Goal: Task Accomplishment & Management: Manage account settings

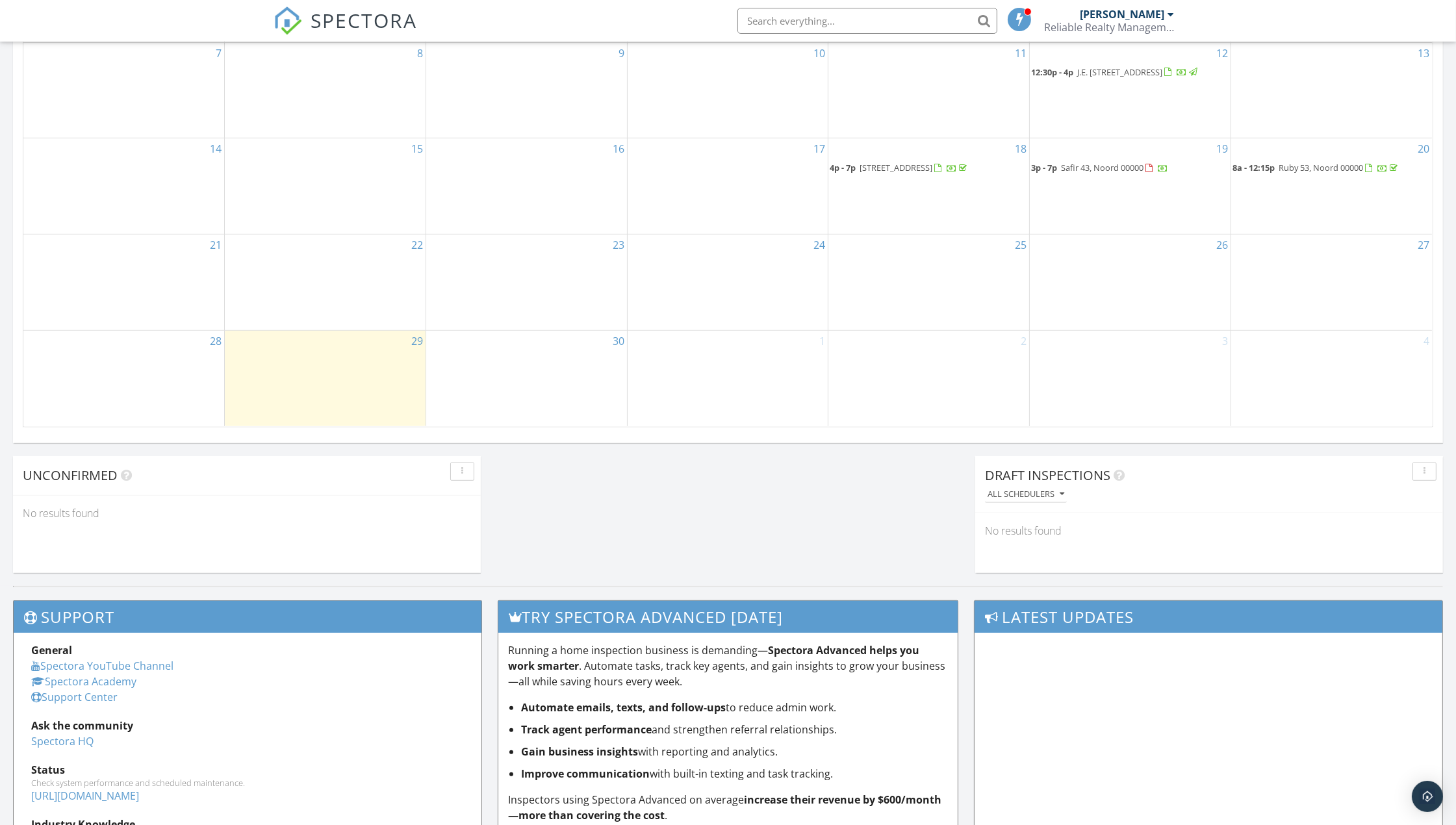
scroll to position [719, 0]
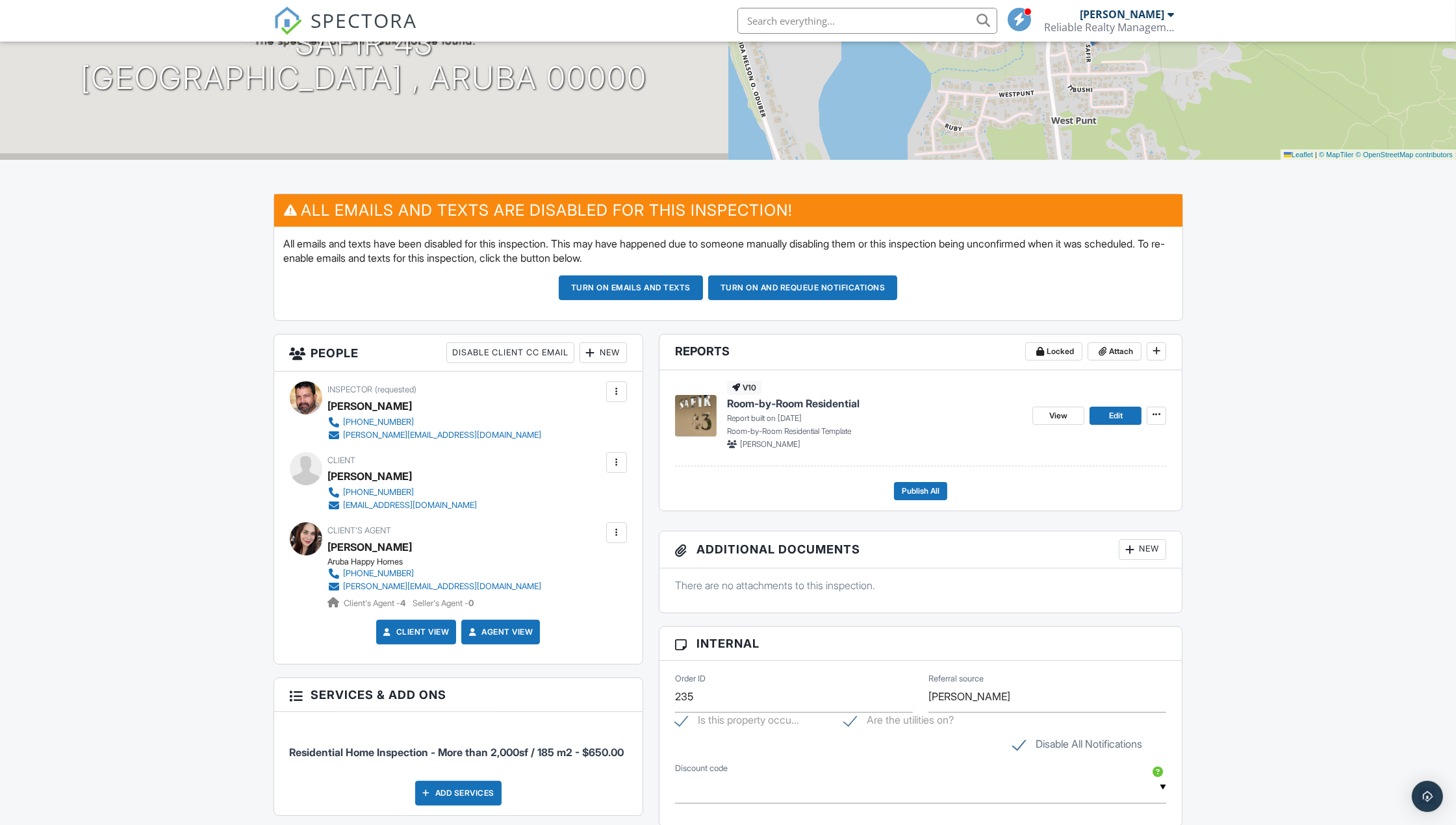
scroll to position [198, 0]
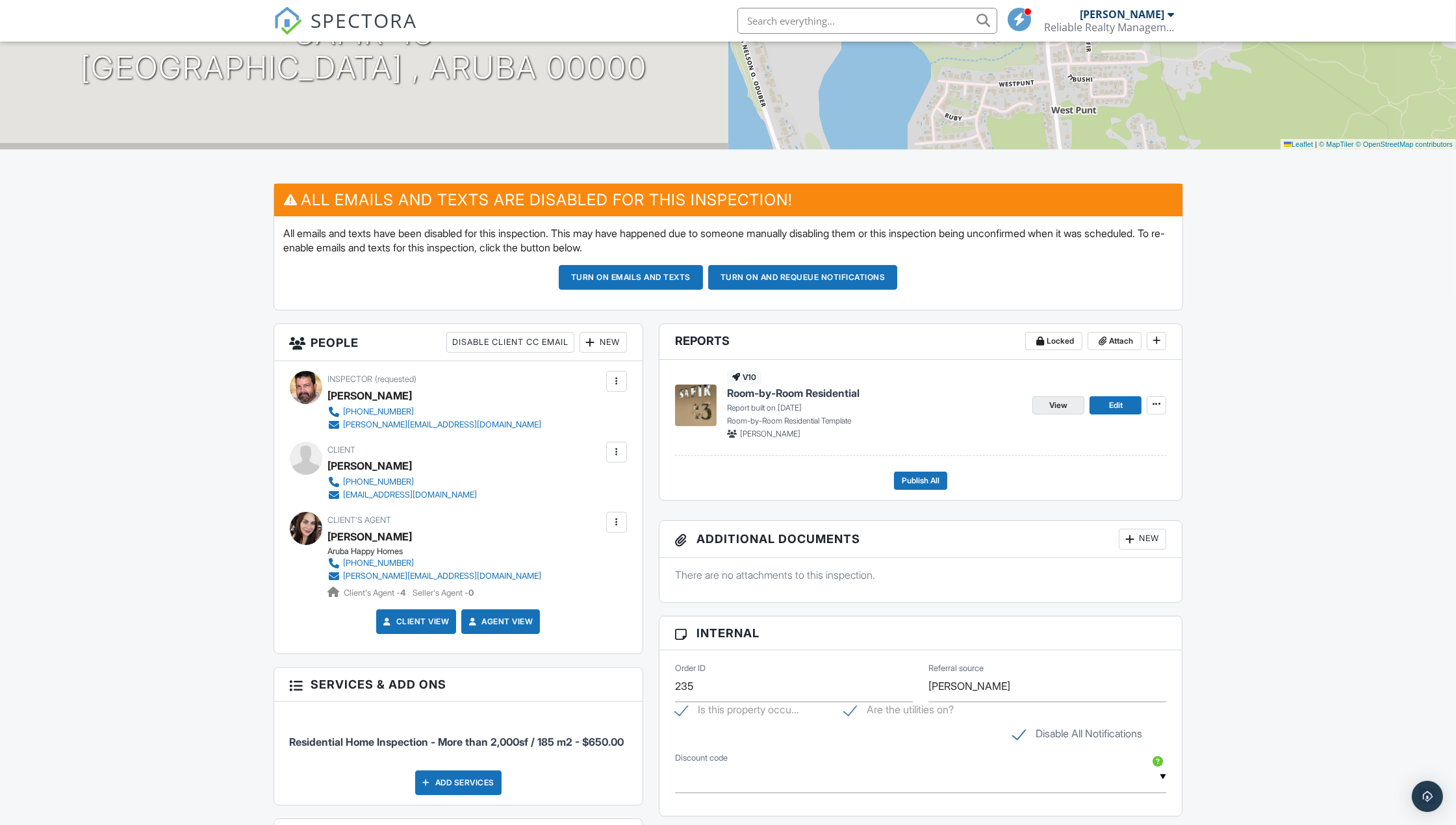
click at [1056, 404] on span "View" at bounding box center [1058, 405] width 18 height 13
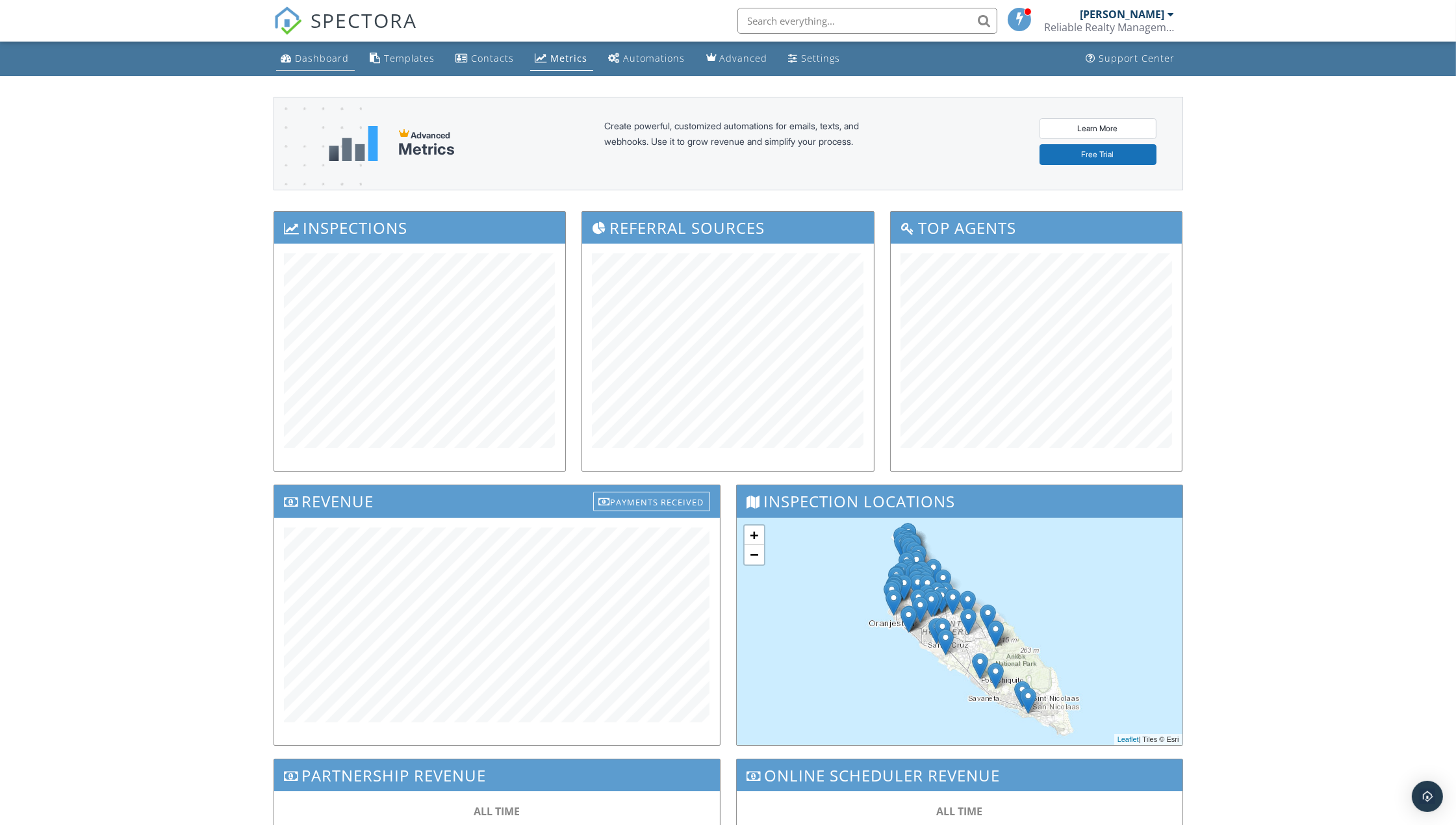
click at [315, 58] on div "Dashboard" at bounding box center [323, 58] width 53 height 12
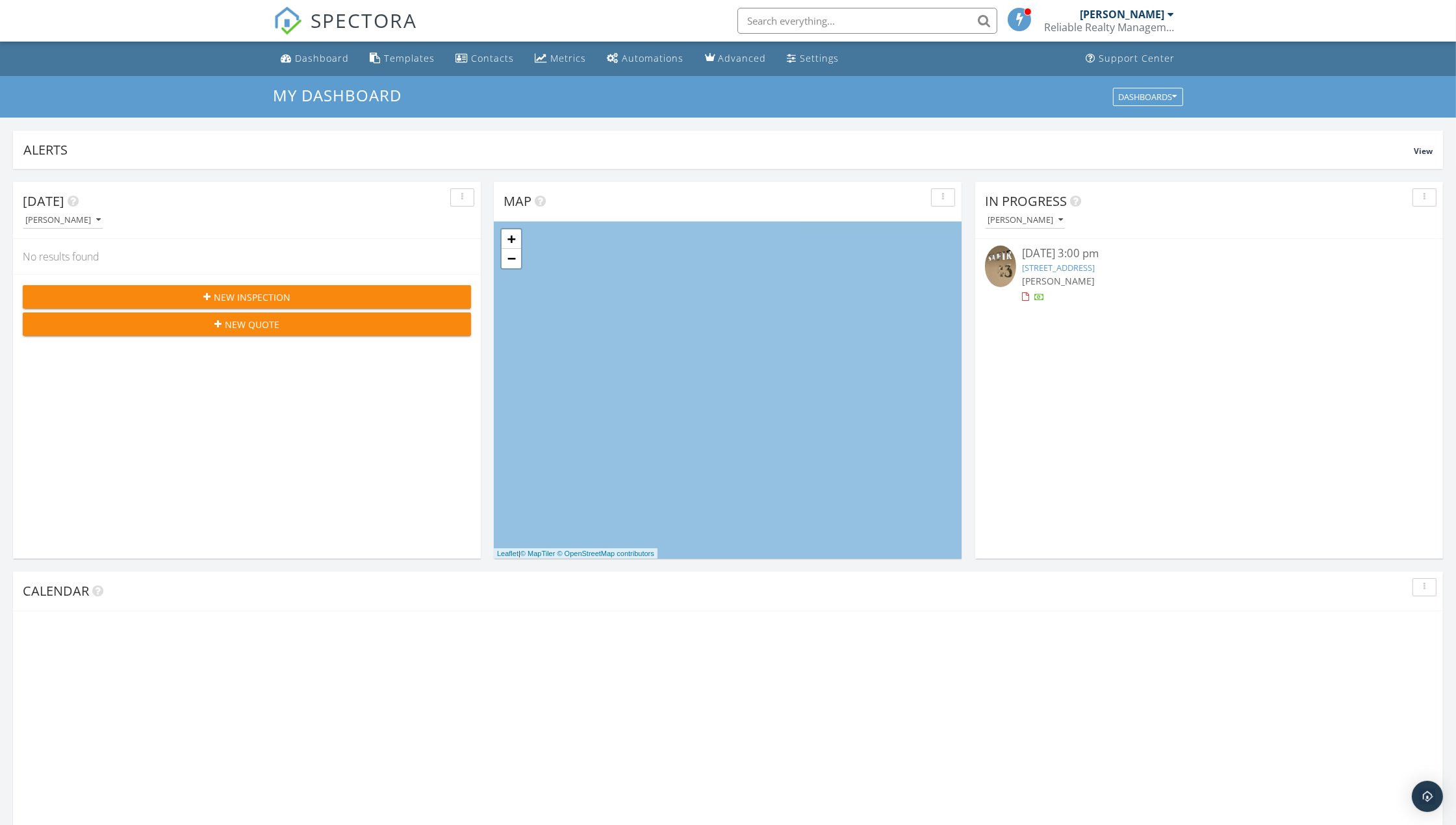
scroll to position [1206, 1480]
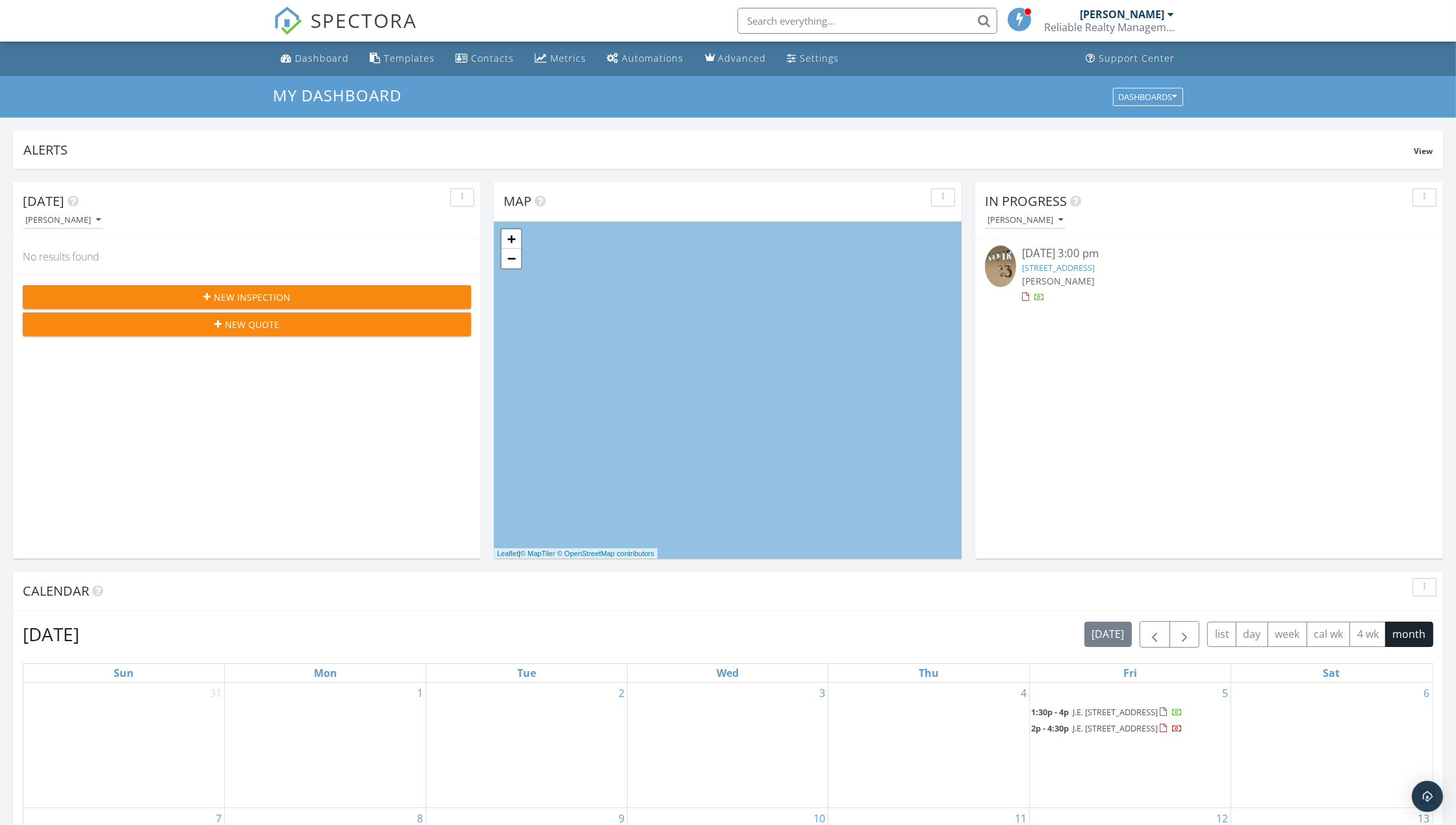
click at [1073, 266] on link "Safir 43, Noord , Aruba 00000" at bounding box center [1059, 268] width 73 height 12
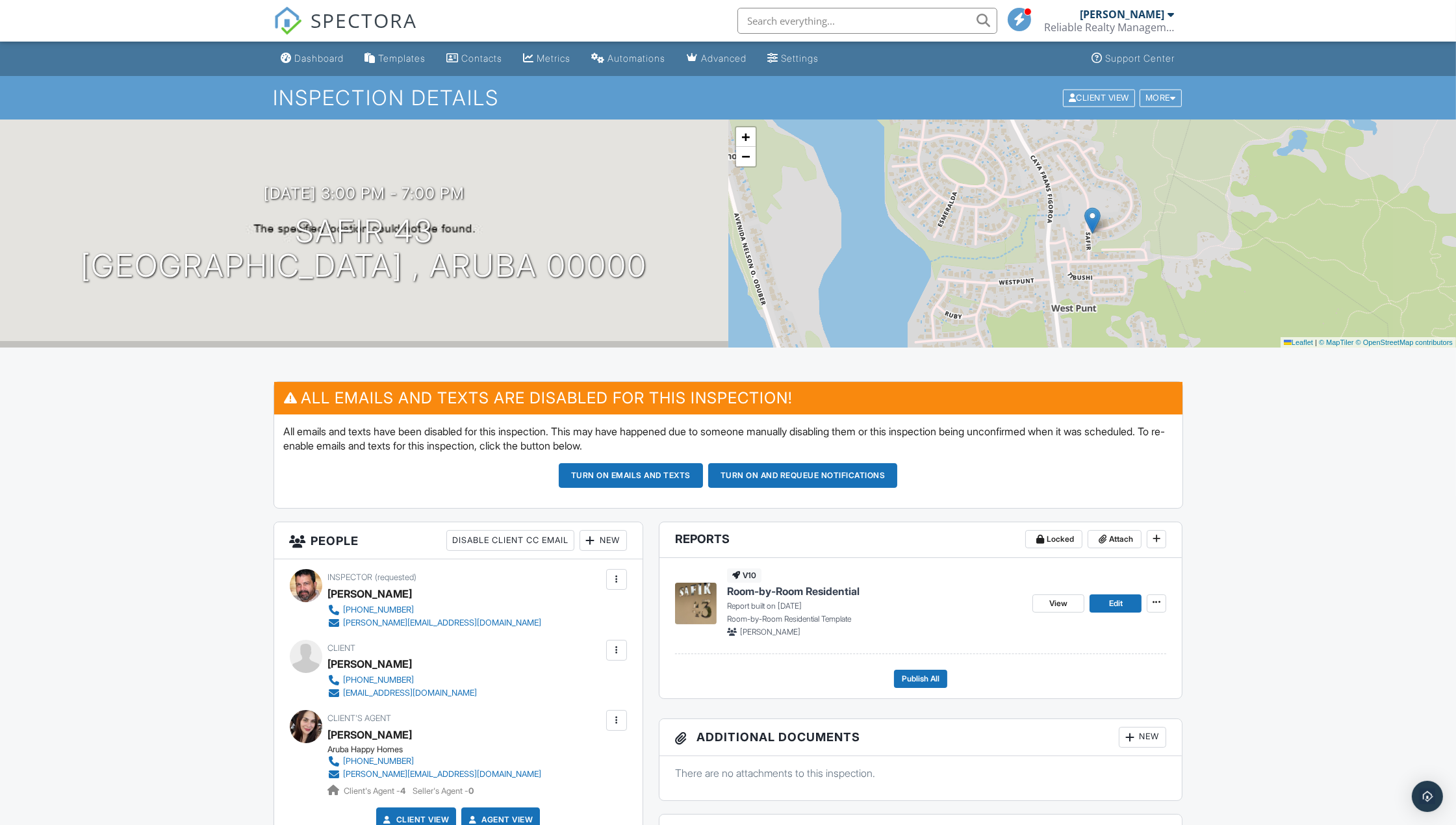
scroll to position [39, 0]
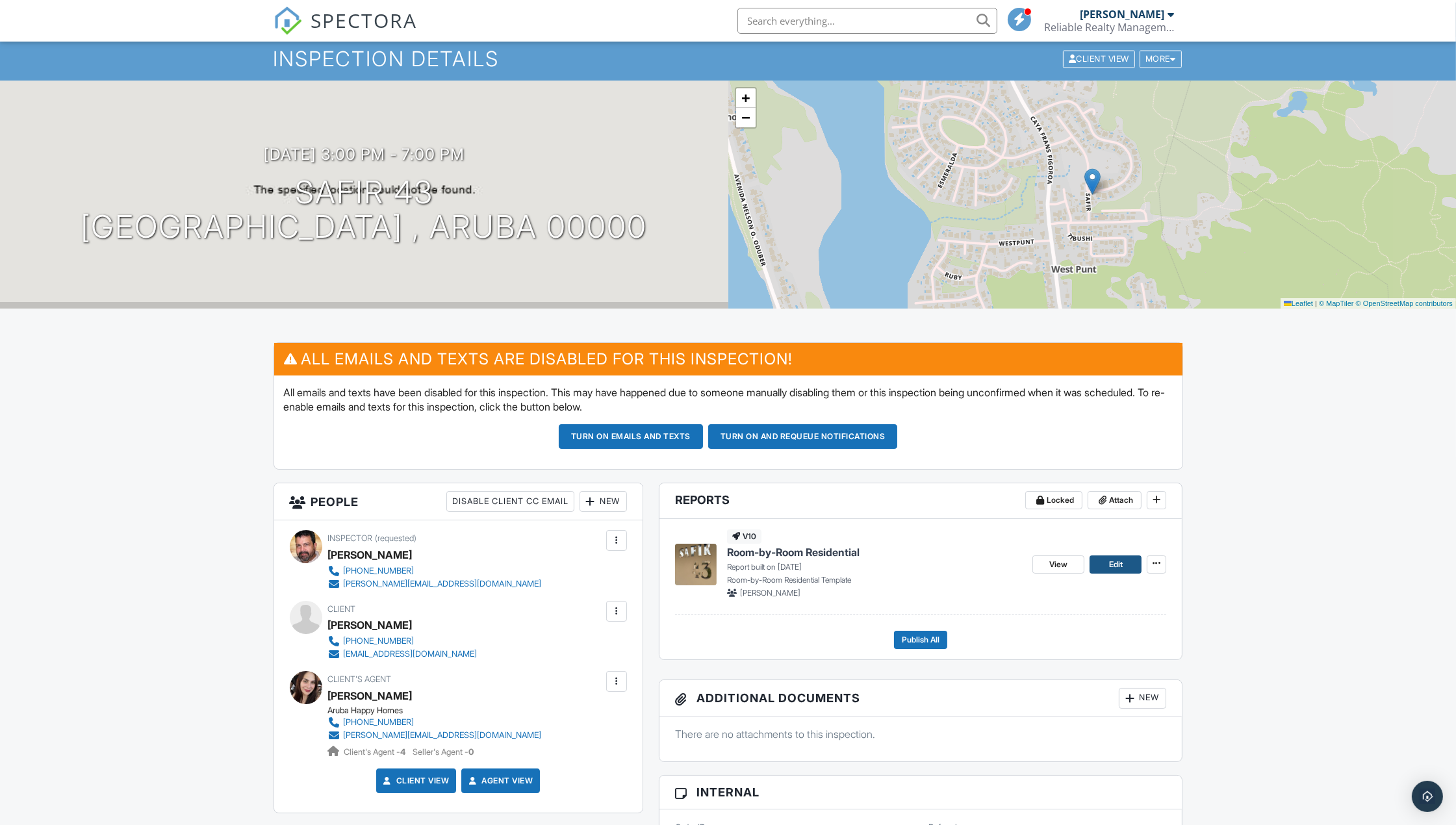
click at [1118, 565] on span "Edit" at bounding box center [1116, 564] width 14 height 13
